Goal: Task Accomplishment & Management: Complete application form

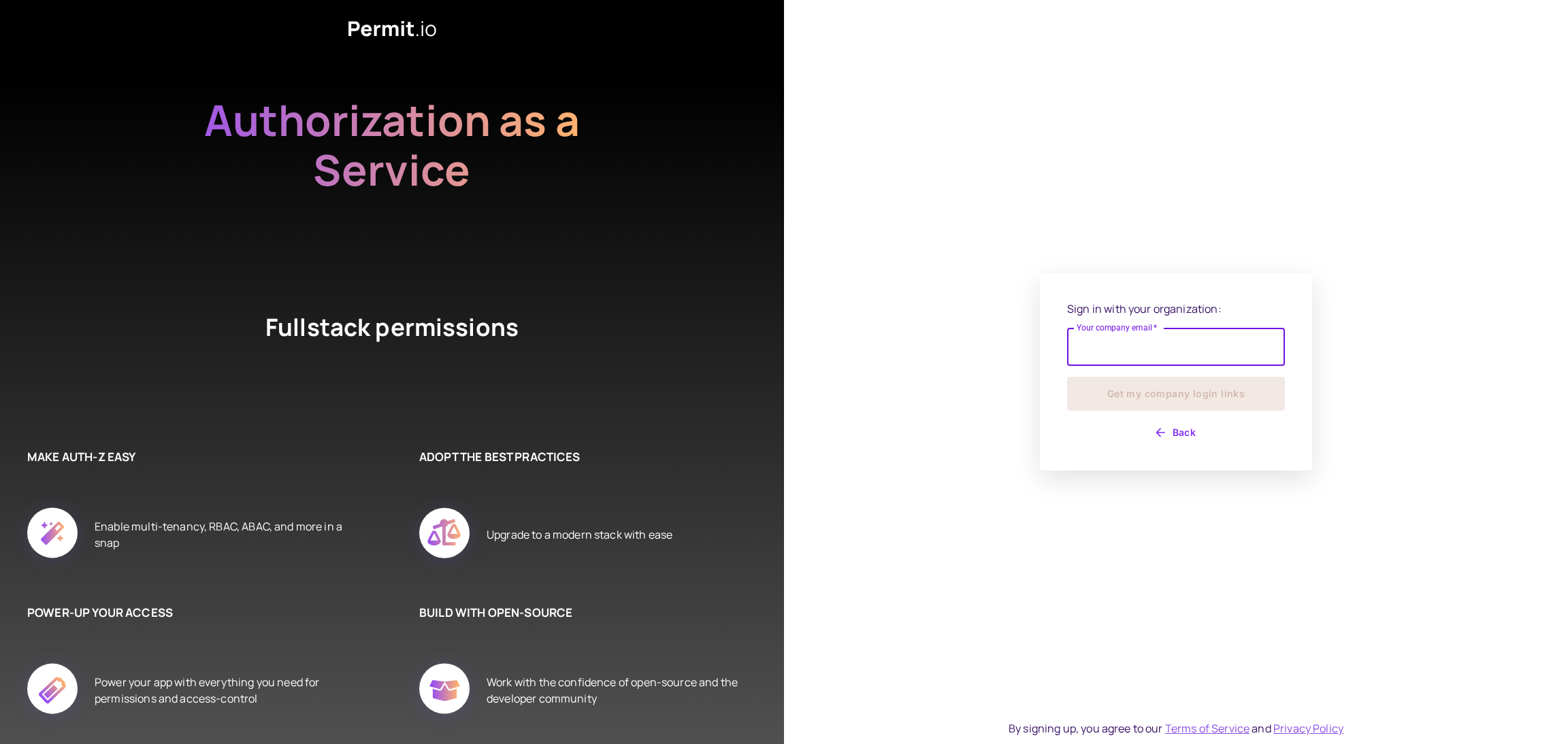
click at [1182, 349] on input "Your company email   *" at bounding box center [1175, 346] width 218 height 38
type input "**********"
click at [1158, 395] on button "Get my company login links" at bounding box center [1175, 393] width 218 height 34
